Goal: Information Seeking & Learning: Learn about a topic

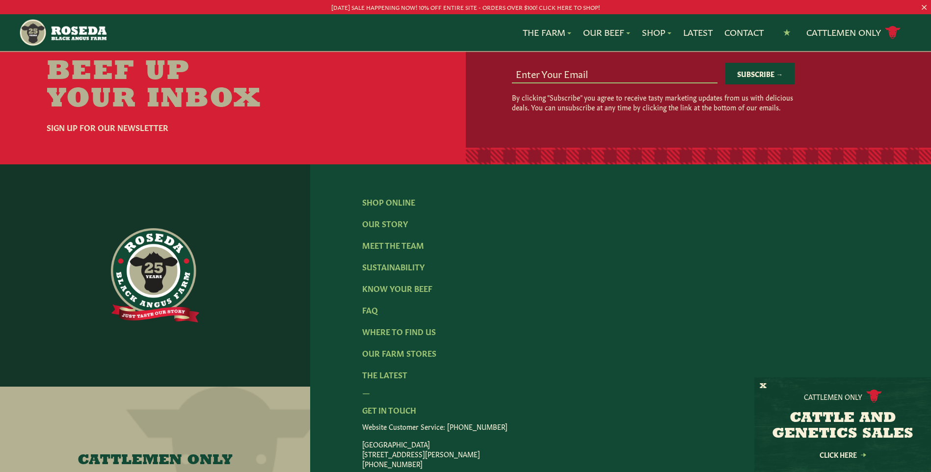
scroll to position [1473, 0]
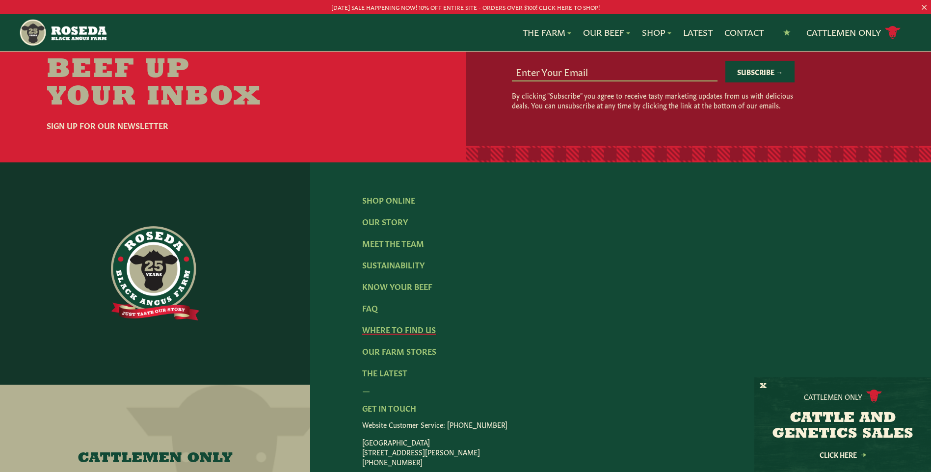
click at [405, 324] on link "Where To Find Us" at bounding box center [399, 329] width 74 height 11
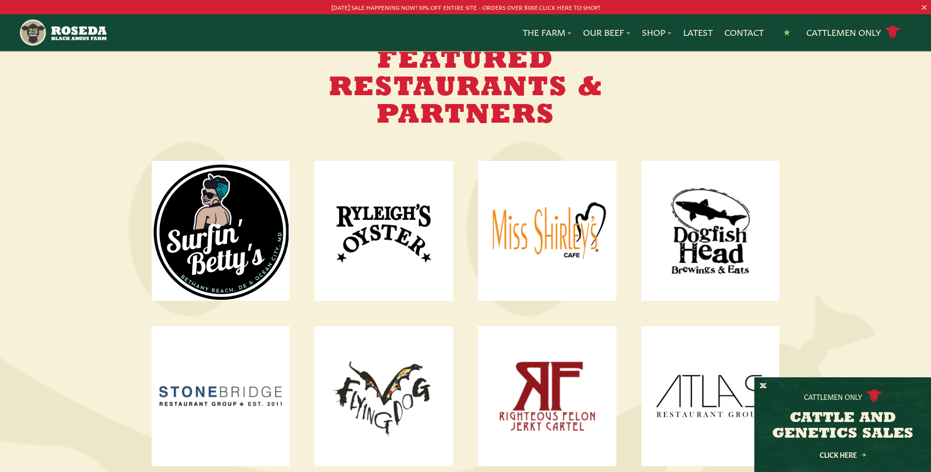
scroll to position [1178, 0]
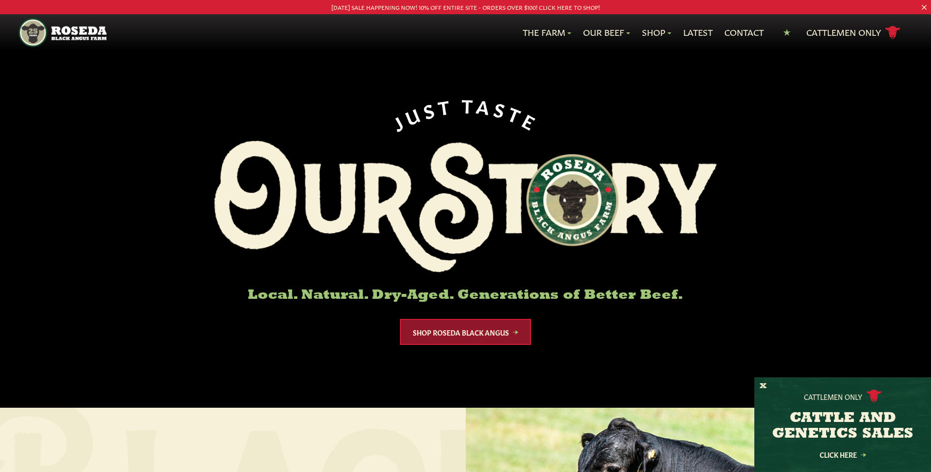
click at [481, 337] on link "Shop Roseda Black Angus" at bounding box center [465, 332] width 131 height 26
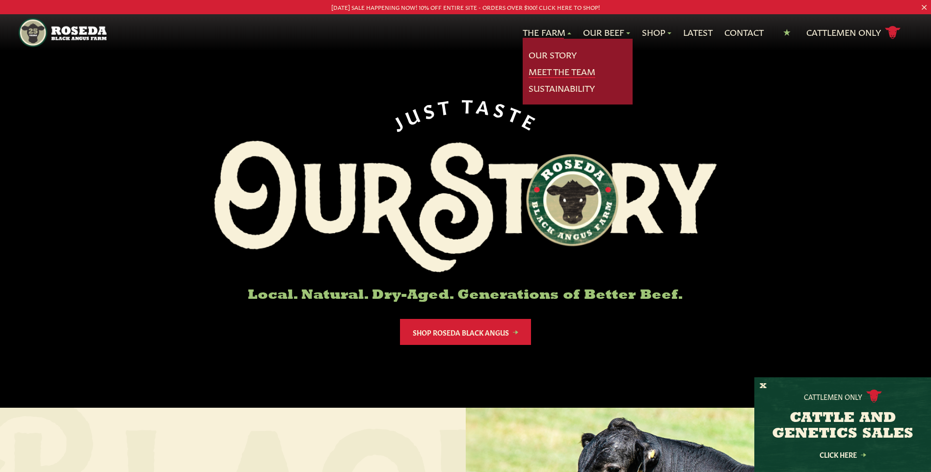
click at [549, 71] on link "Meet The Team" at bounding box center [562, 71] width 67 height 13
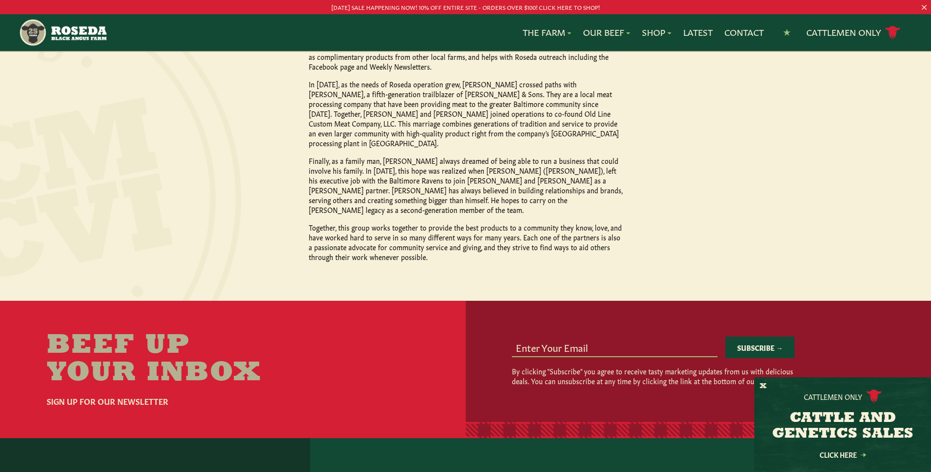
scroll to position [1031, 0]
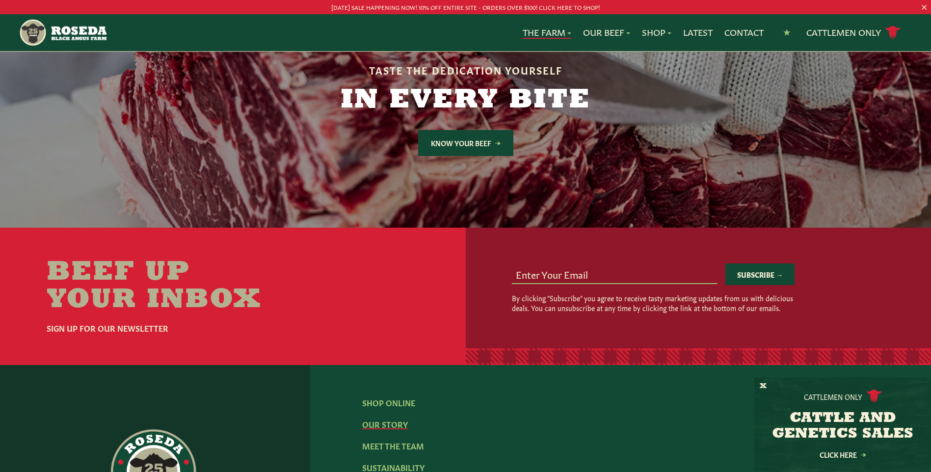
scroll to position [2946, 0]
